Goal: Information Seeking & Learning: Check status

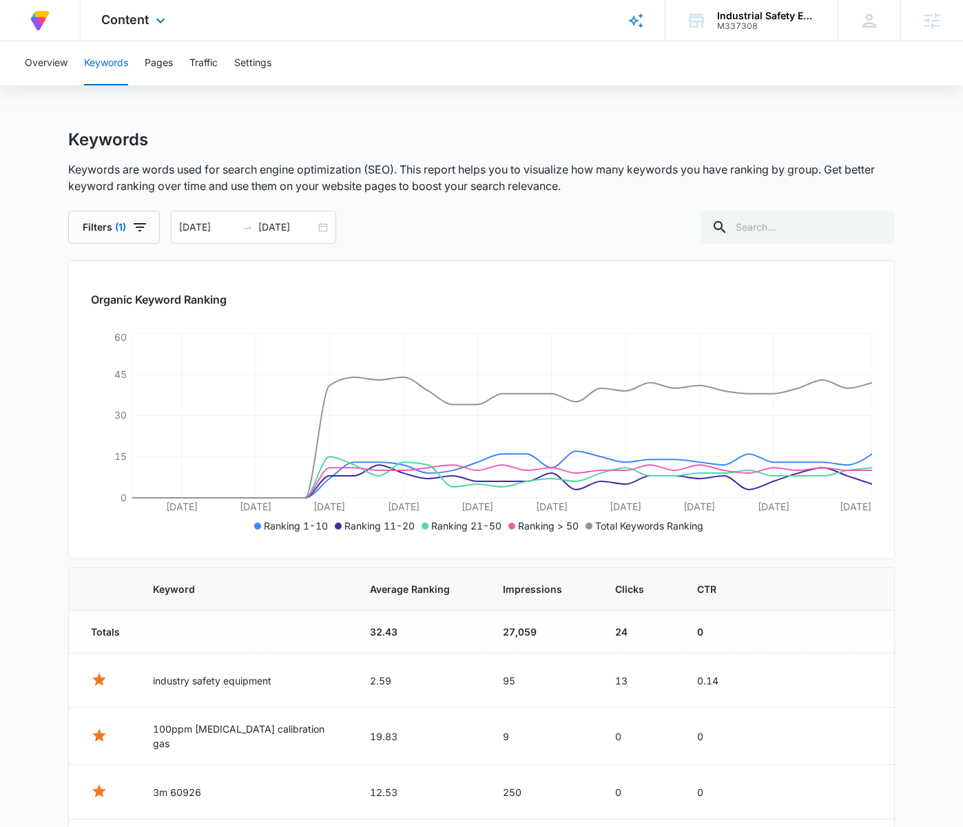
click at [161, 10] on div "Content Apps Reputation Forms CRM Email Social POS Content Ads Intelligence Fil…" at bounding box center [135, 20] width 109 height 41
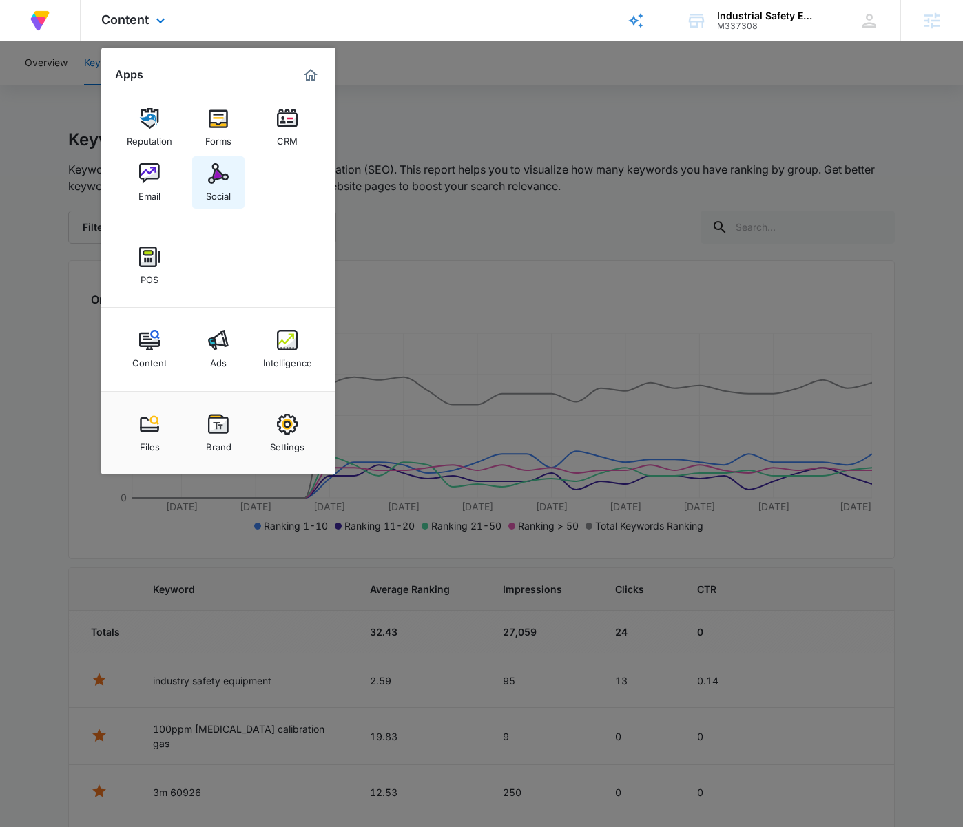
click at [218, 184] on div "Social" at bounding box center [218, 193] width 25 height 18
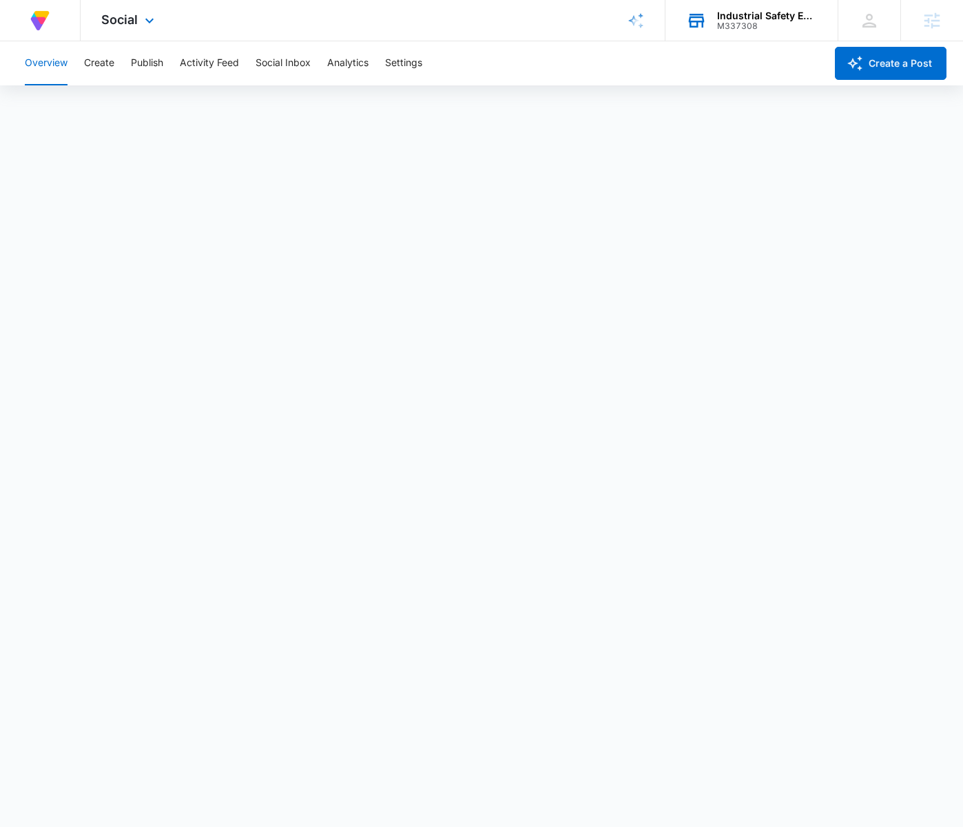
click at [737, 13] on div "Industrial Safety Equipment, LLC" at bounding box center [767, 15] width 101 height 11
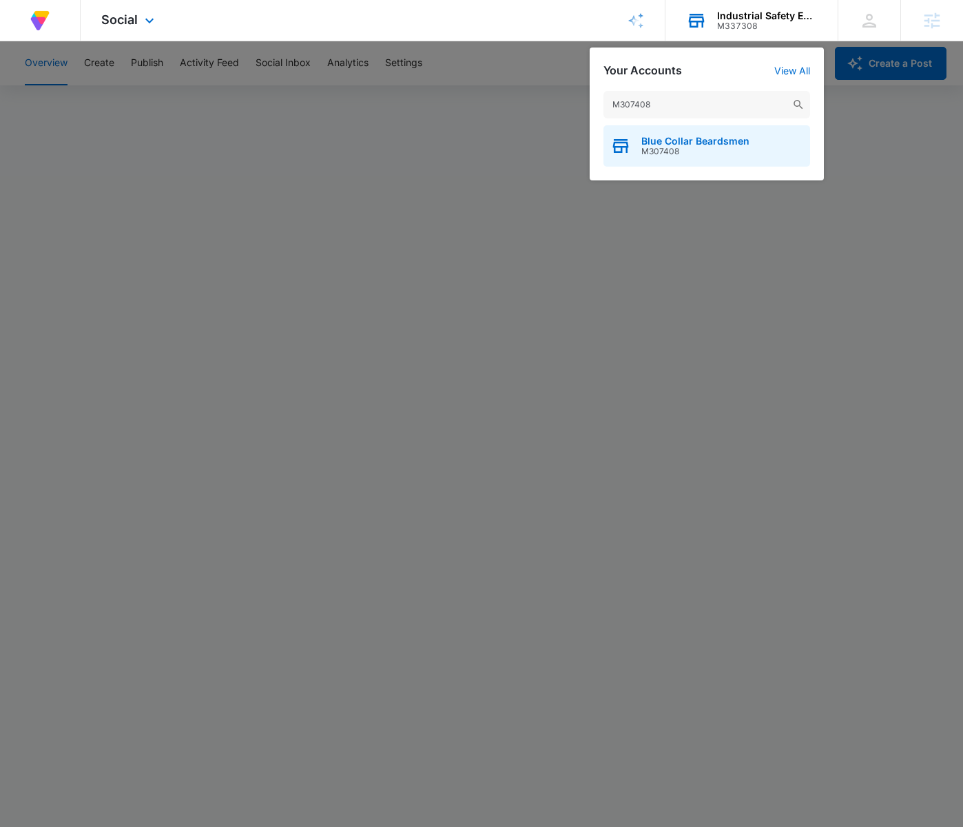
type input "M307408"
click at [742, 136] on span "Blue Collar Beardsmen" at bounding box center [695, 141] width 108 height 11
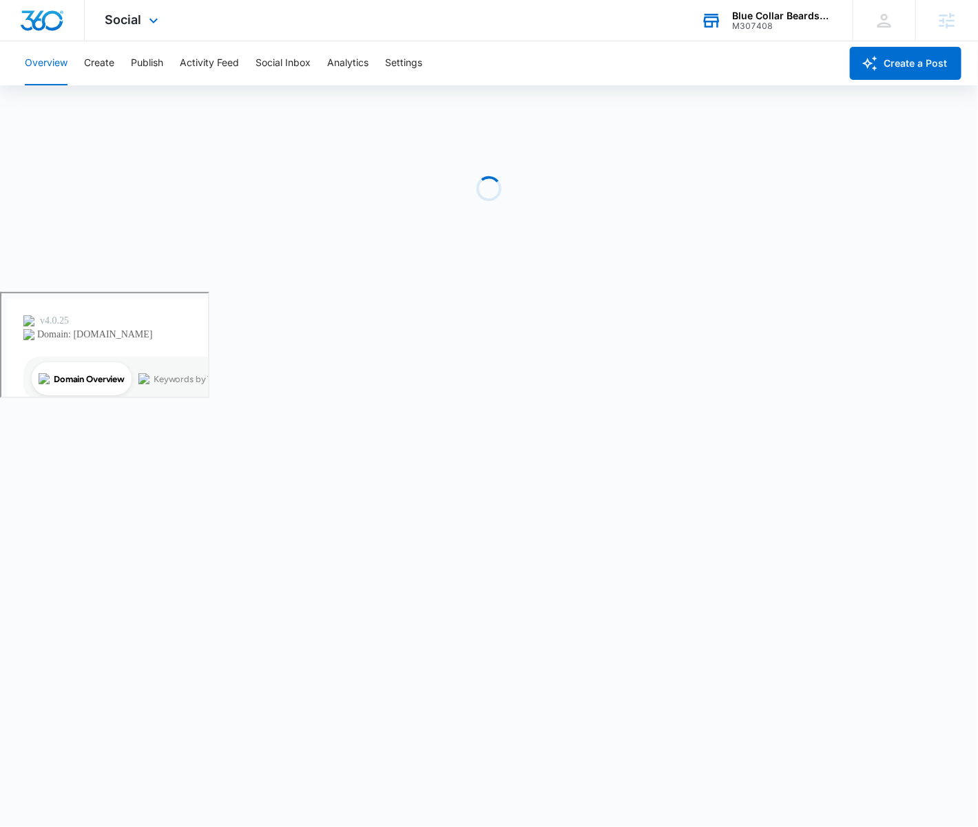
drag, startPoint x: 143, startPoint y: 23, endPoint x: 191, endPoint y: 65, distance: 63.4
click at [143, 23] on div "Social Apps Reputation Forms CRM Email Social Payments POS Content Ads Intellig…" at bounding box center [134, 20] width 98 height 41
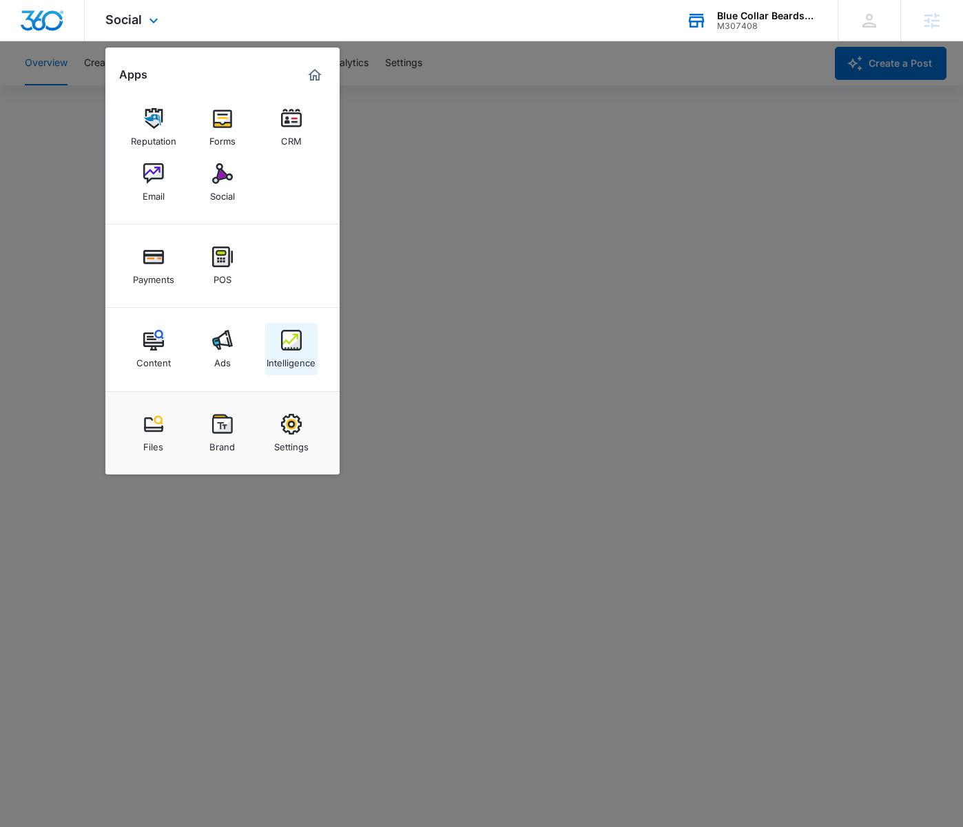
click at [291, 359] on div "Intelligence" at bounding box center [290, 359] width 49 height 18
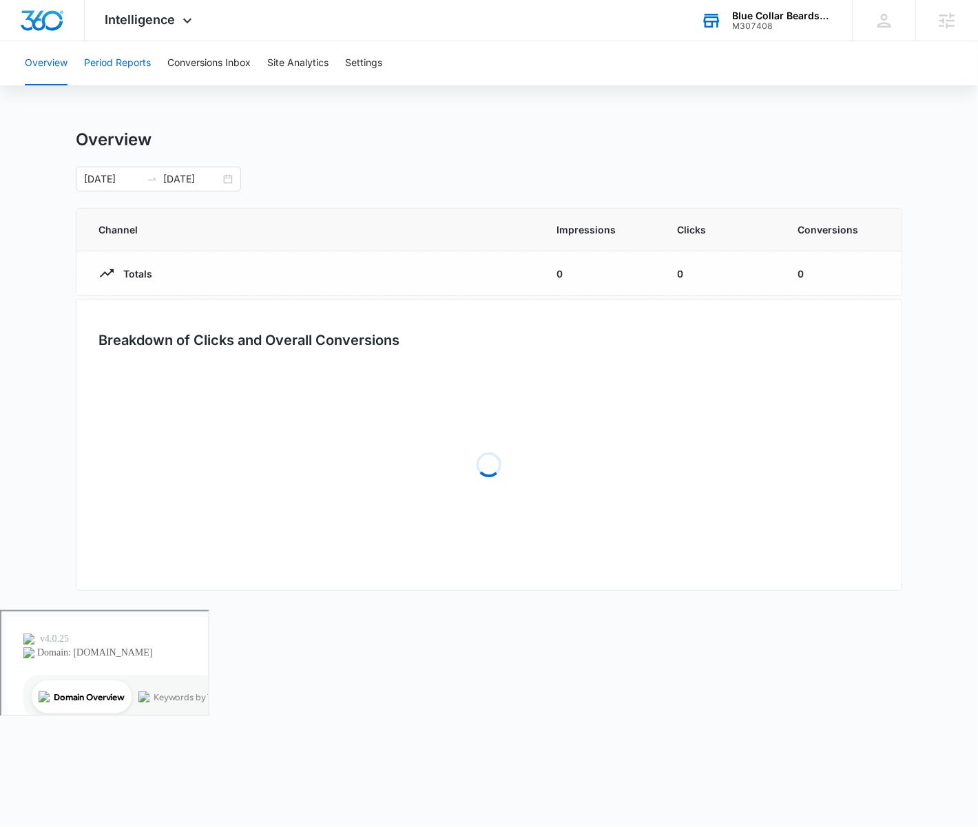
click at [114, 59] on button "Period Reports" at bounding box center [117, 63] width 67 height 44
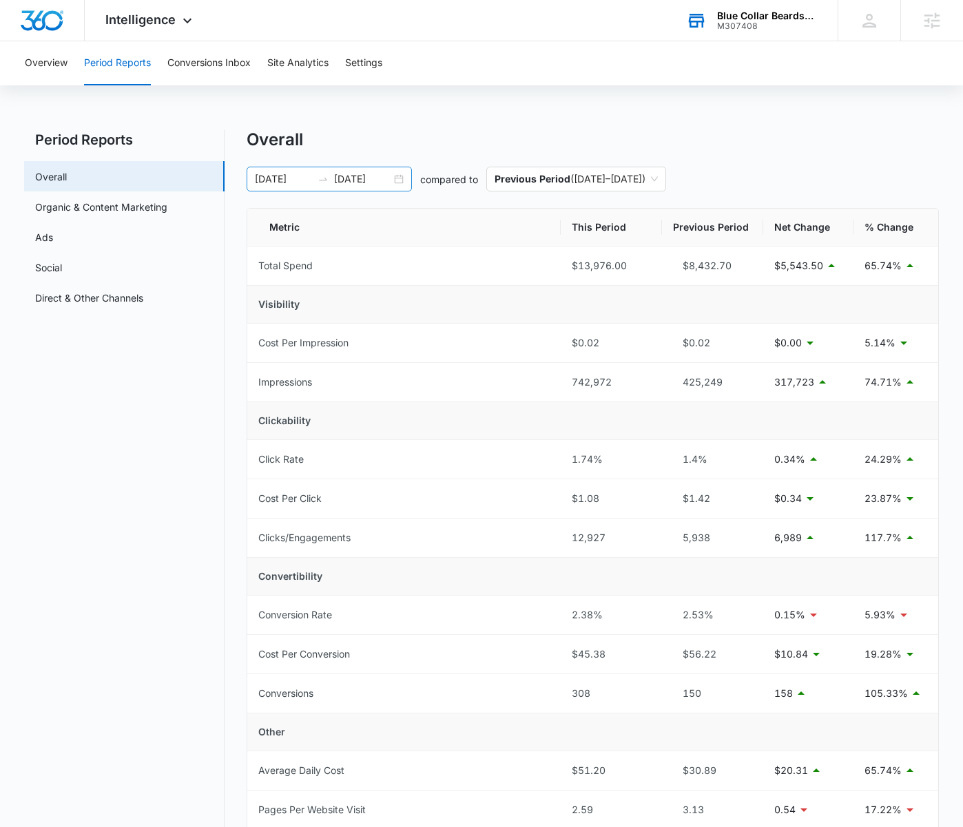
click at [398, 178] on div "[DATE] [DATE]" at bounding box center [329, 179] width 165 height 25
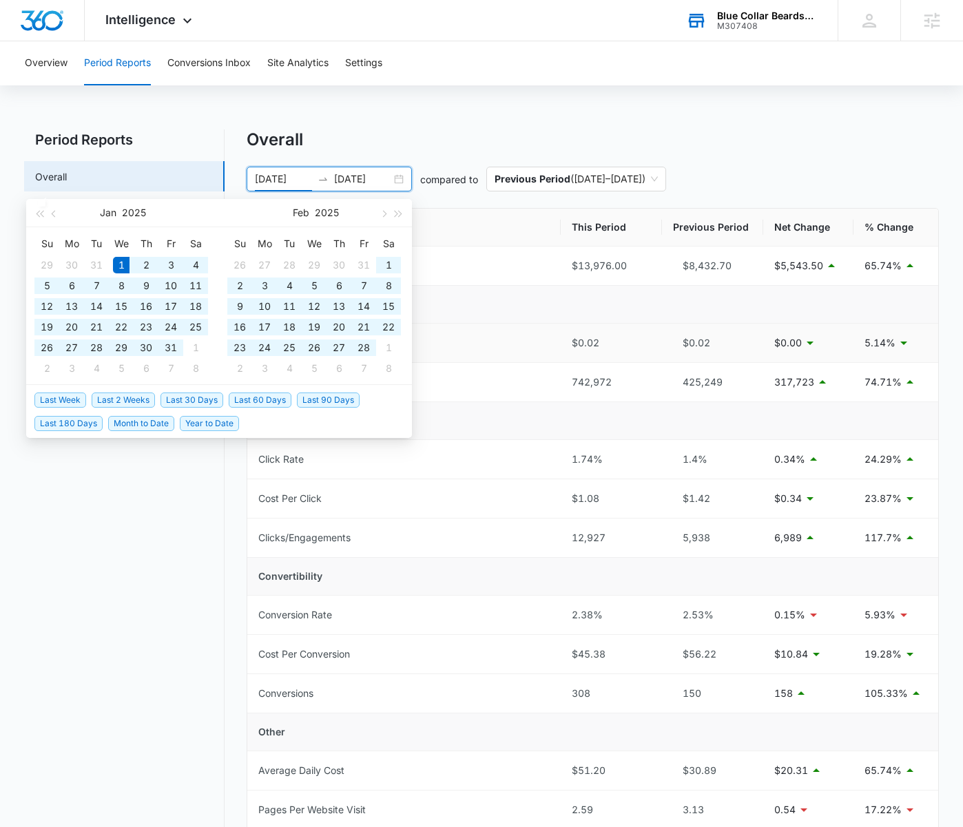
type input "[DATE]"
click at [207, 423] on span "Year to Date" at bounding box center [209, 423] width 59 height 15
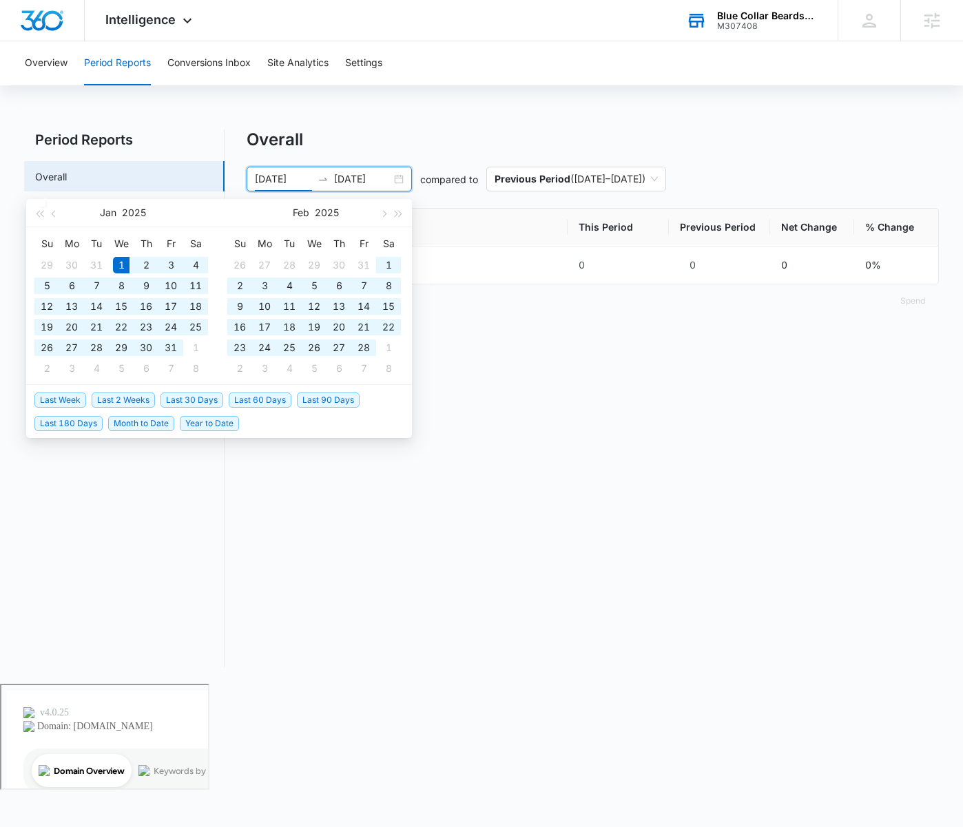
type input "[DATE]"
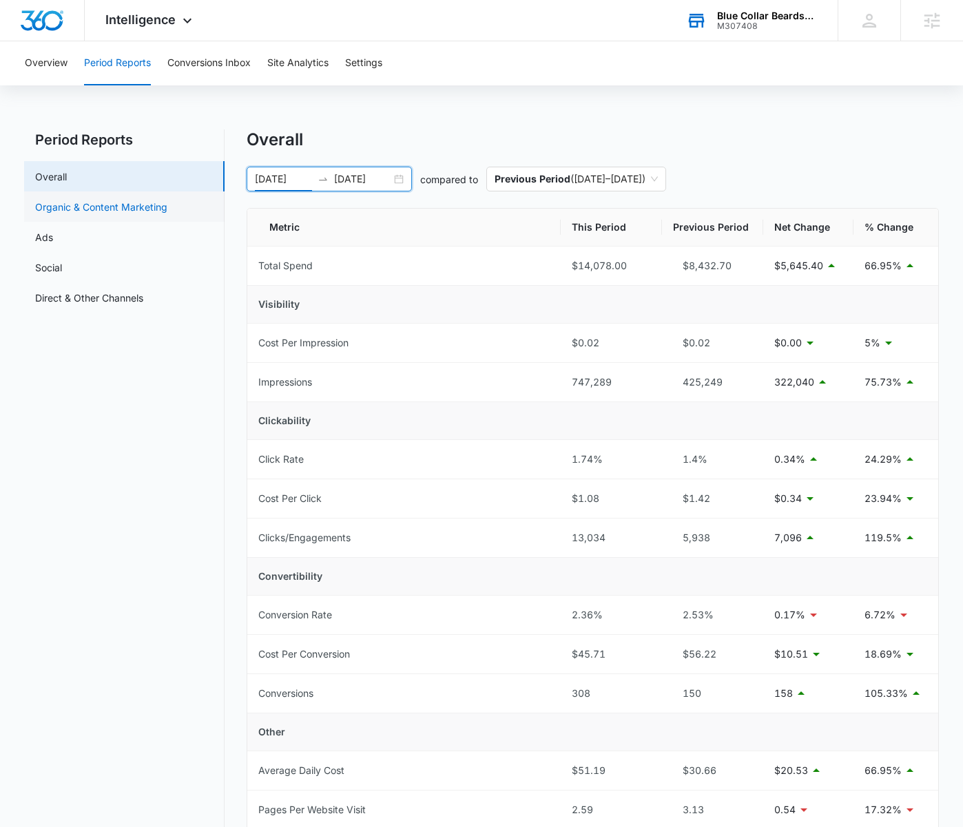
click at [120, 214] on link "Organic & Content Marketing" at bounding box center [101, 207] width 132 height 14
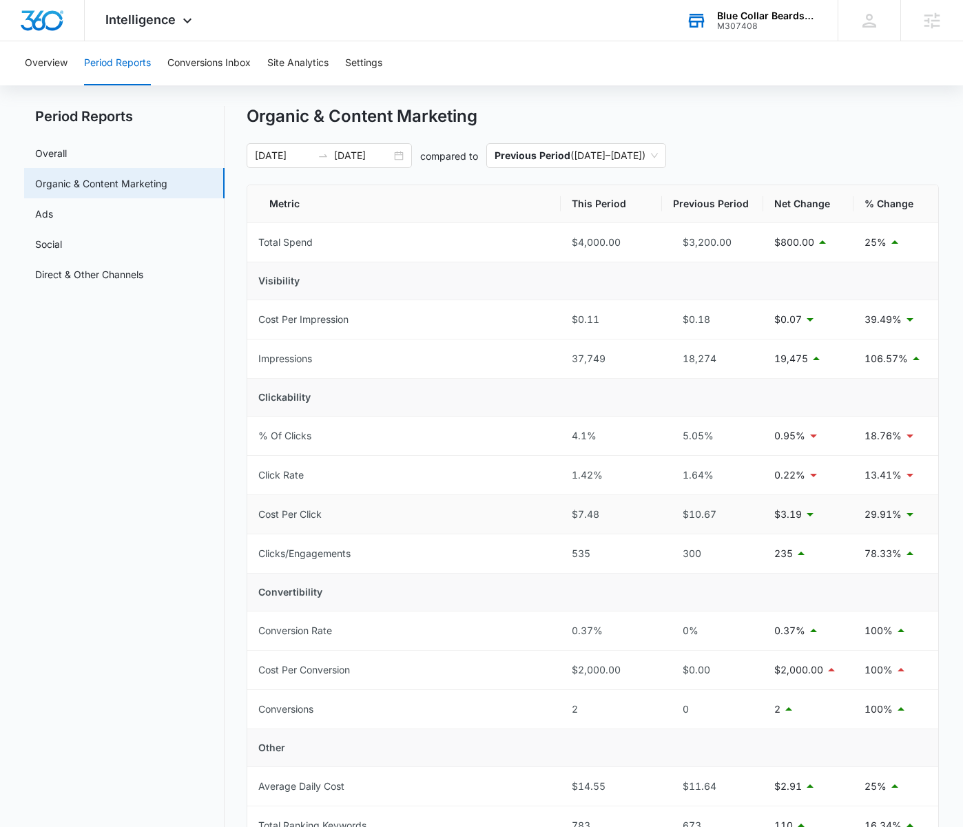
scroll to position [28, 0]
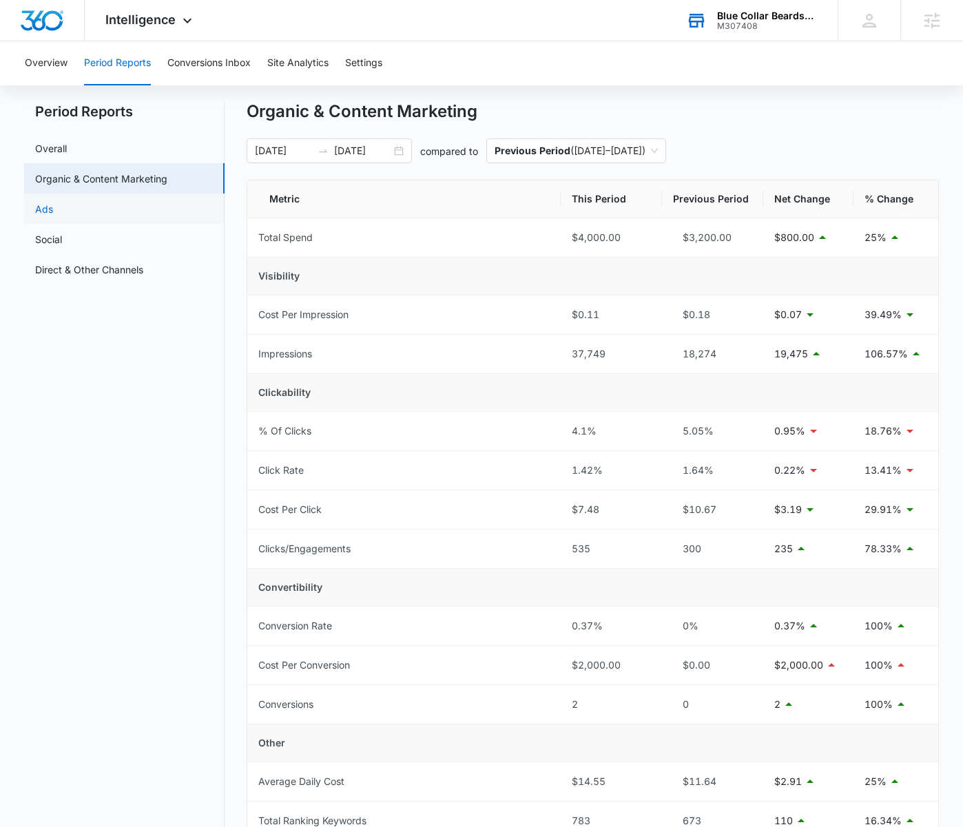
click at [51, 216] on link "Ads" at bounding box center [44, 209] width 18 height 14
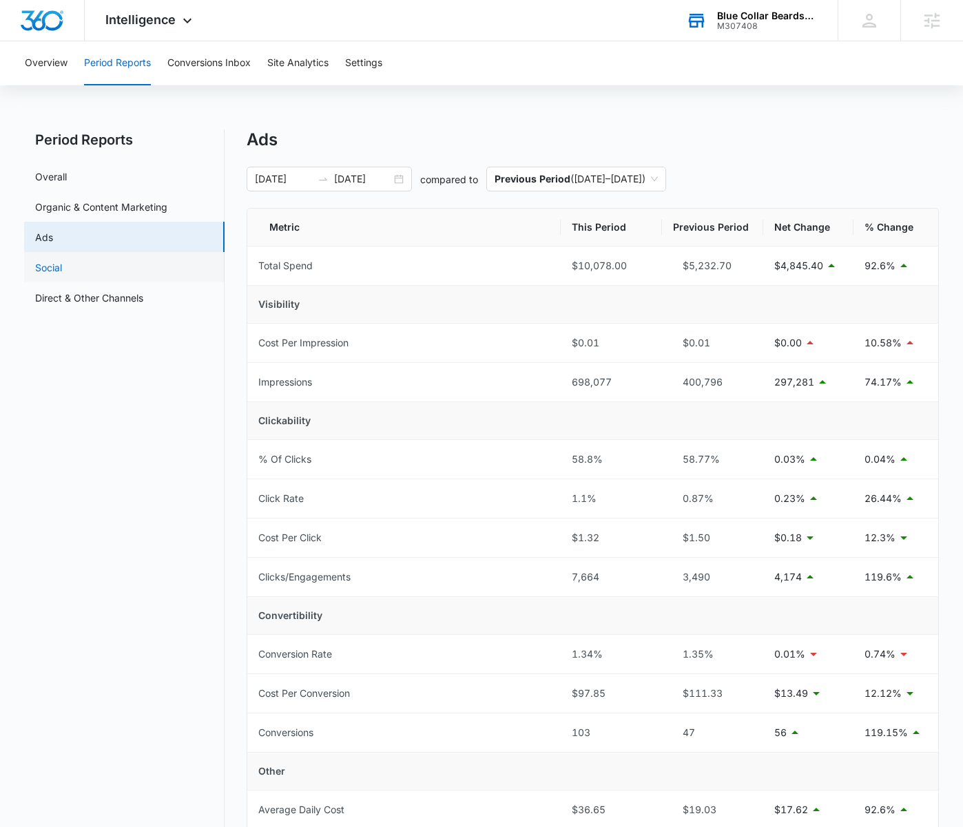
click at [62, 263] on link "Social" at bounding box center [48, 267] width 27 height 14
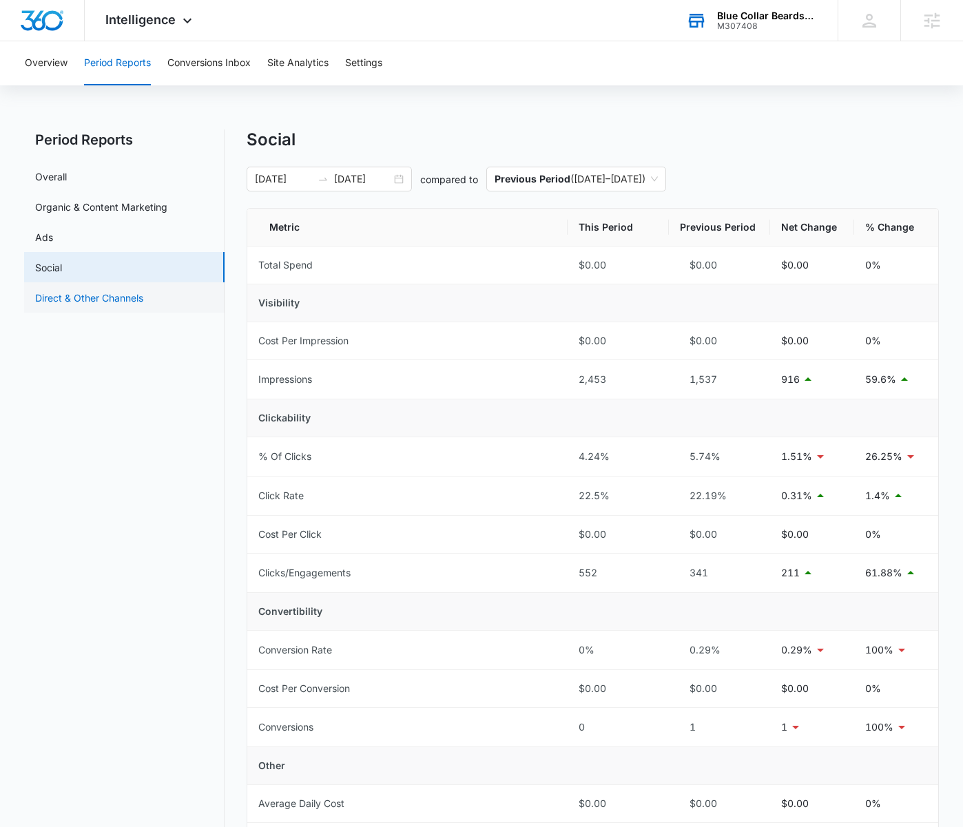
click at [92, 291] on link "Direct & Other Channels" at bounding box center [89, 298] width 108 height 14
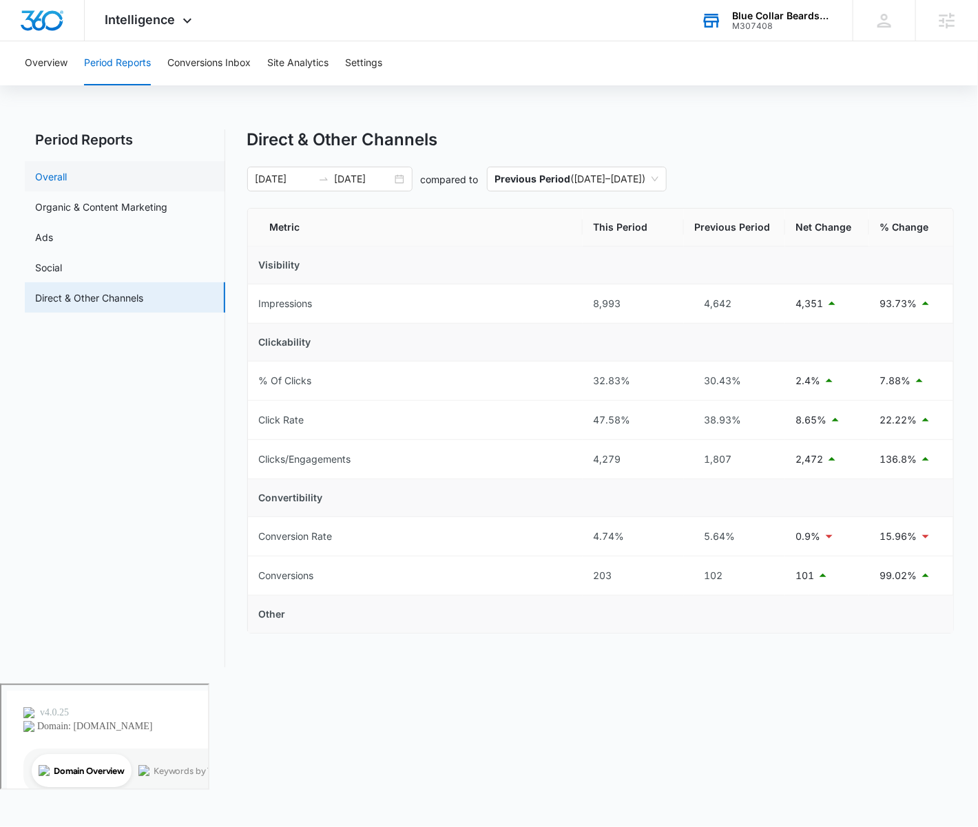
click at [67, 176] on link "Overall" at bounding box center [52, 176] width 32 height 14
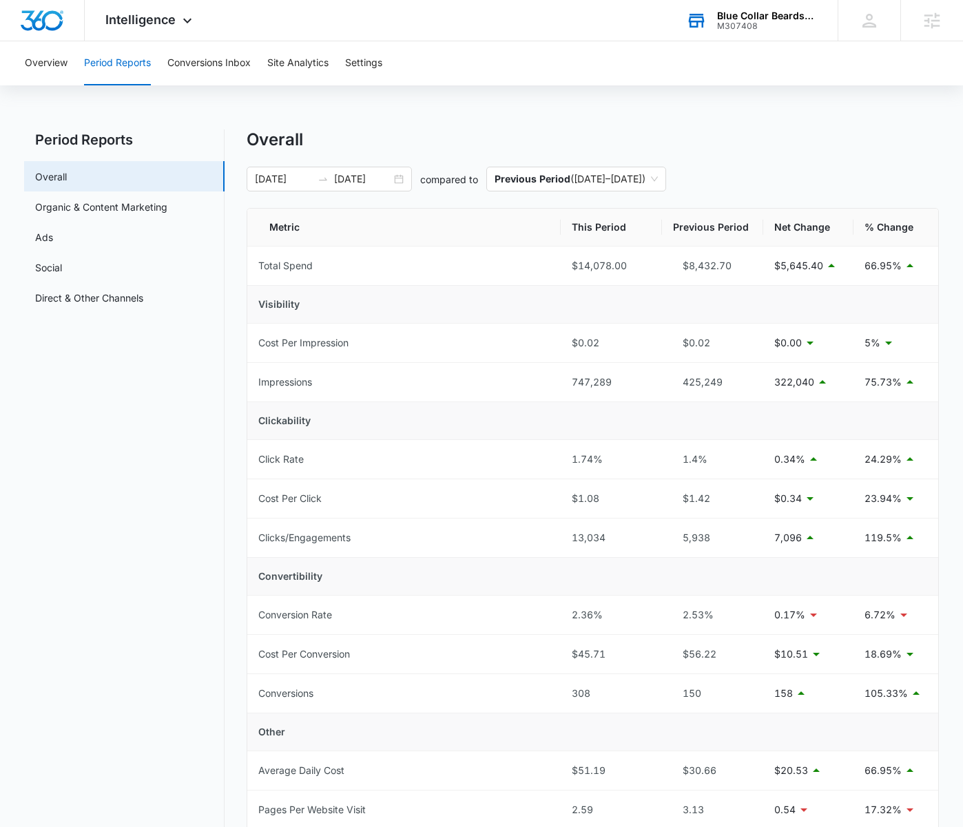
click at [754, 26] on div "M307408" at bounding box center [767, 26] width 101 height 10
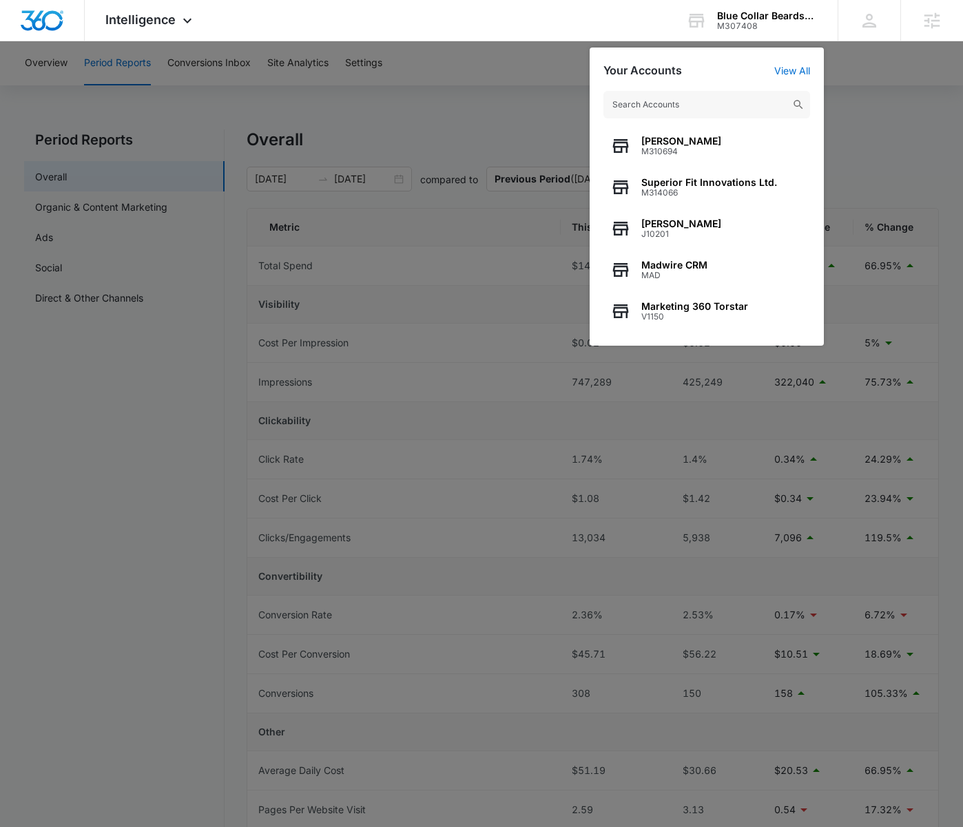
click at [724, 108] on input "text" at bounding box center [706, 105] width 207 height 28
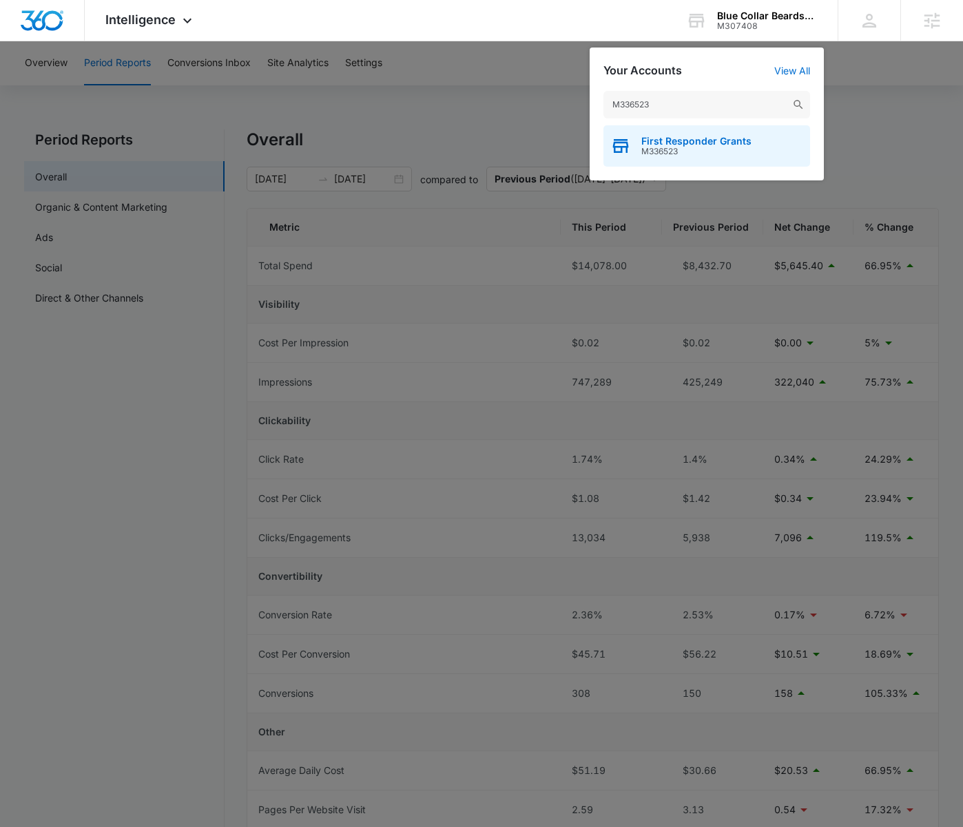
type input "M336523"
click at [727, 138] on span "First Responder Grants" at bounding box center [696, 141] width 110 height 11
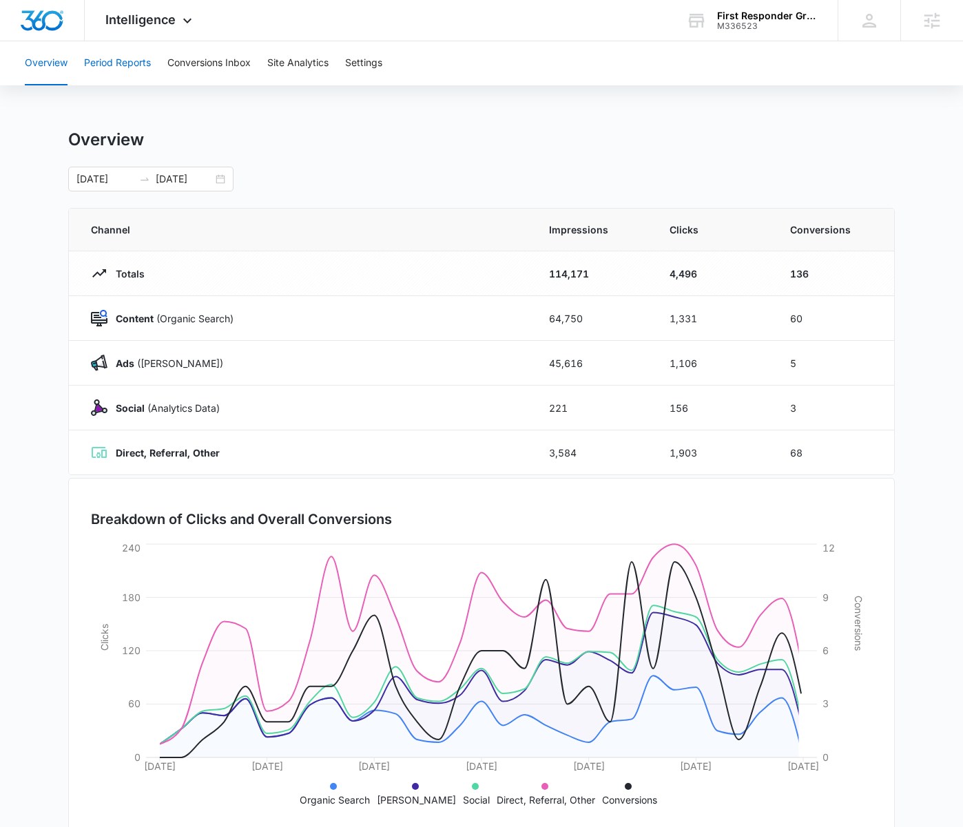
click at [116, 63] on button "Period Reports" at bounding box center [117, 63] width 67 height 44
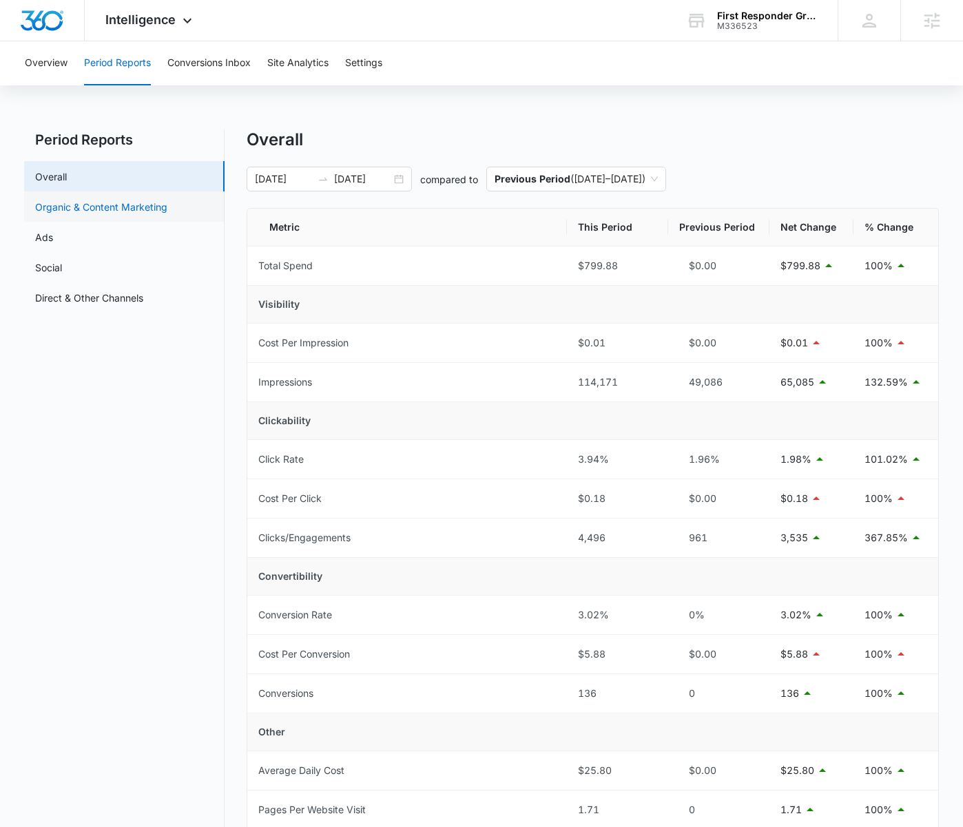
click at [162, 213] on link "Organic & Content Marketing" at bounding box center [101, 207] width 132 height 14
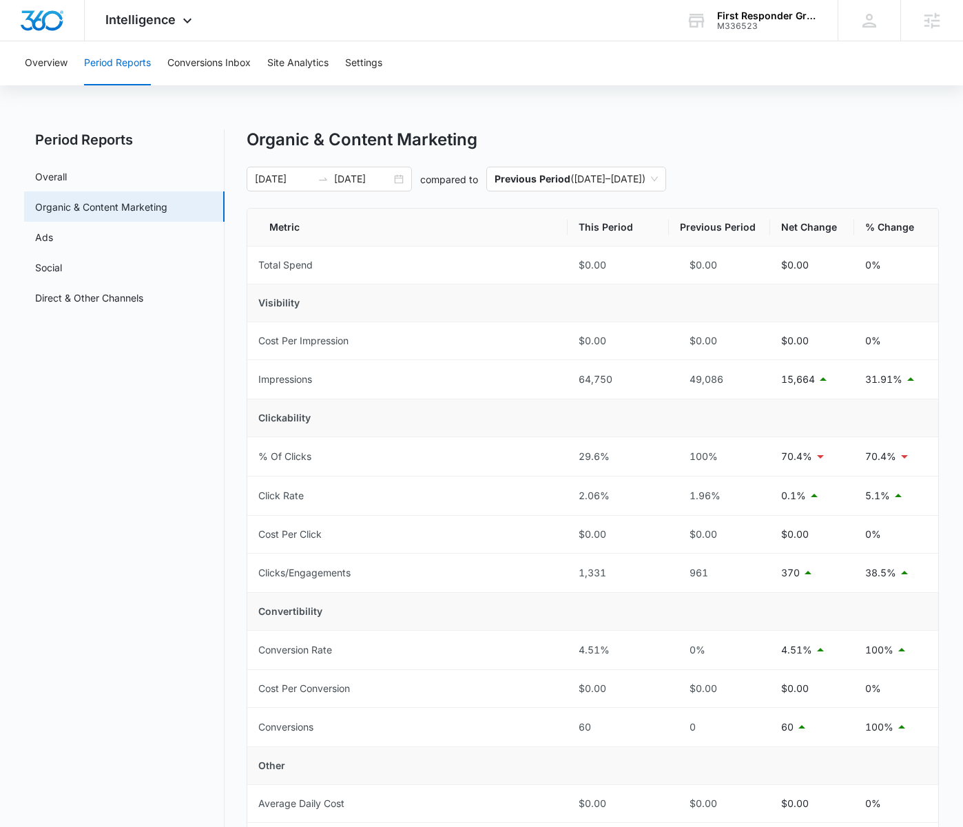
click at [574, 83] on div "Overview Period Reports Conversions Inbox Site Analytics Settings" at bounding box center [482, 63] width 930 height 44
click at [598, 32] on div "Intelligence Apps Reputation Websites Forms CRM Email Social Payments POS Conte…" at bounding box center [481, 20] width 963 height 41
click at [182, 14] on div "Intelligence Apps Reputation Websites Forms CRM Email Social Payments POS Conte…" at bounding box center [151, 20] width 132 height 41
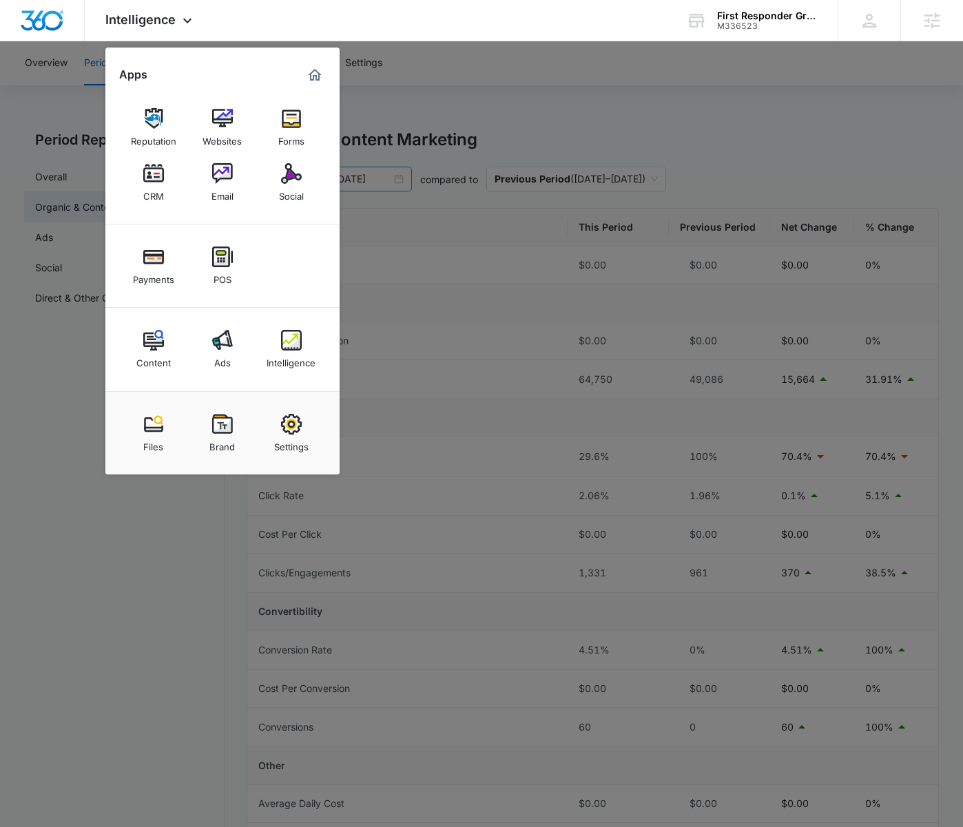
click at [297, 175] on img at bounding box center [291, 173] width 21 height 21
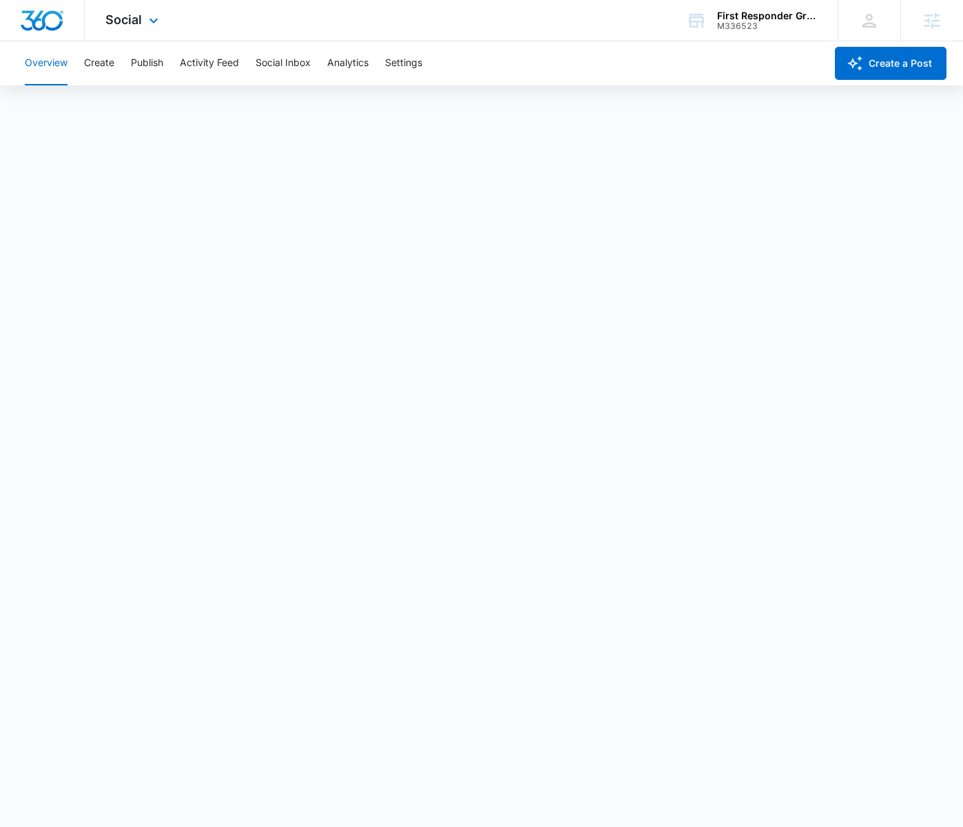
drag, startPoint x: 538, startPoint y: 30, endPoint x: 423, endPoint y: 9, distance: 116.8
click at [522, 25] on div "Social Apps Reputation Websites Forms CRM Email Social Payments POS Content Ads…" at bounding box center [481, 20] width 963 height 41
click at [134, 17] on span "Social" at bounding box center [123, 19] width 36 height 14
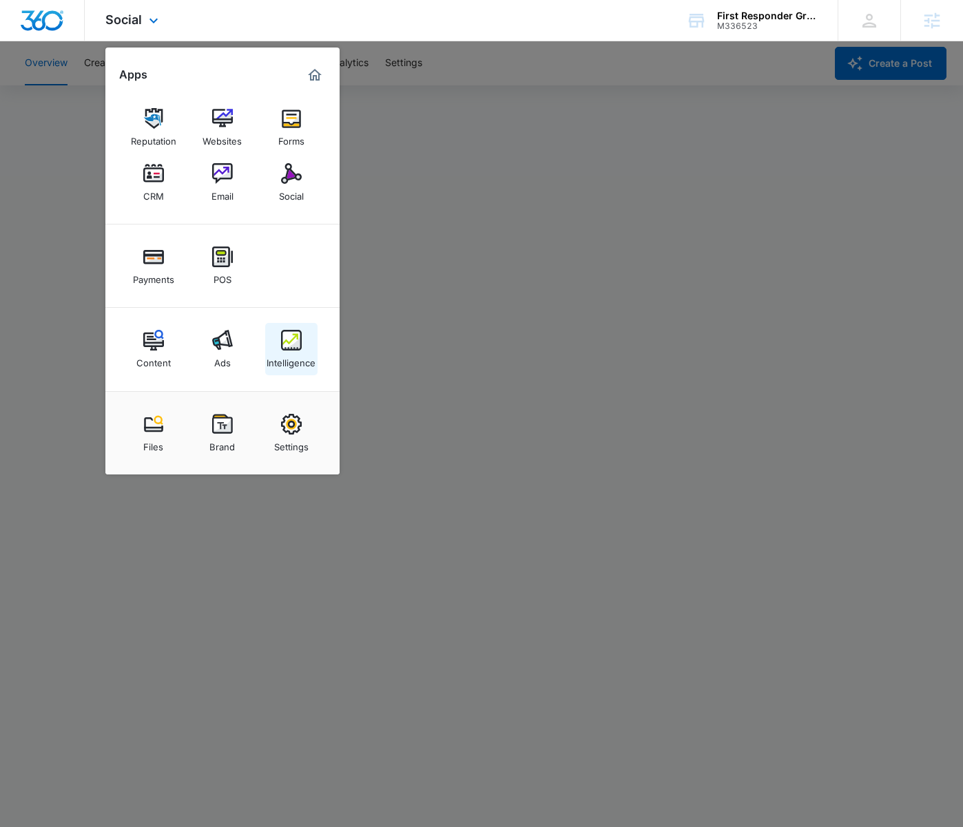
click at [297, 351] on div "Intelligence" at bounding box center [290, 359] width 49 height 18
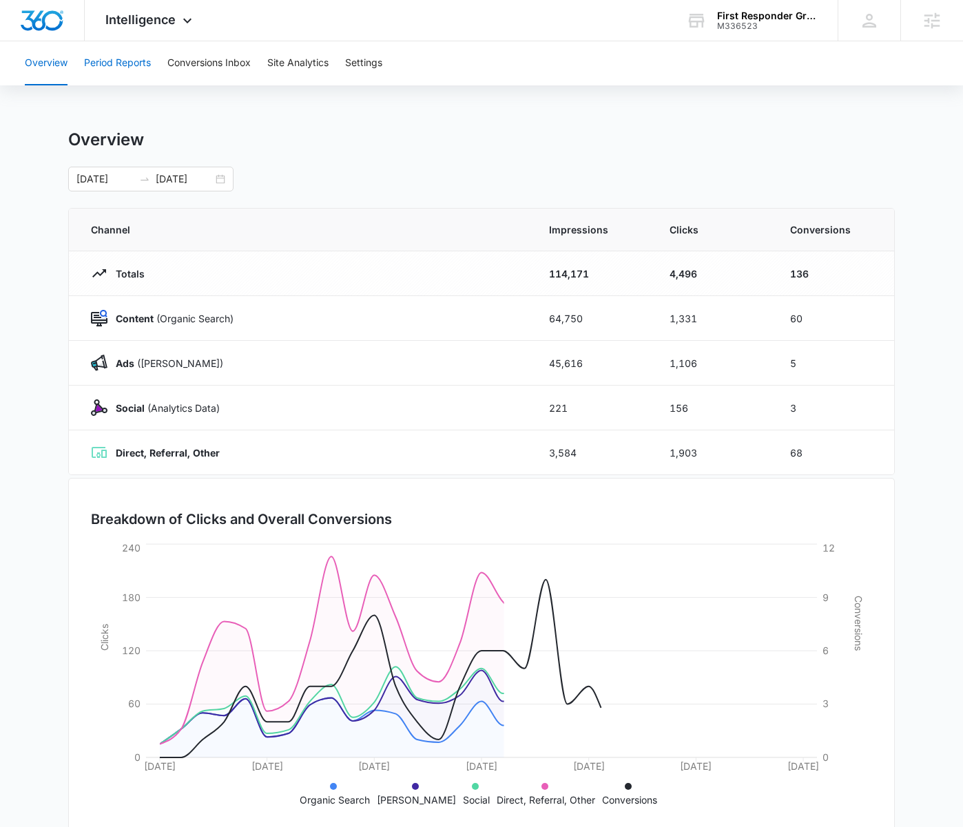
click at [116, 73] on button "Period Reports" at bounding box center [117, 63] width 67 height 44
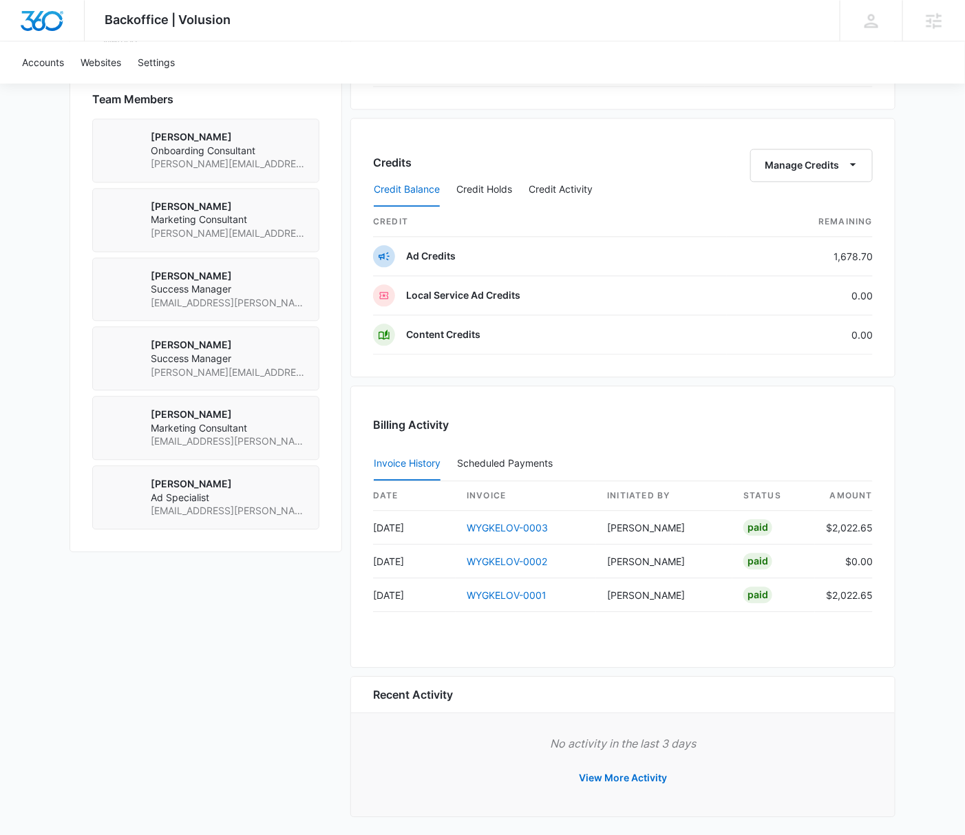
scroll to position [987, 0]
